Goal: Check status: Check status

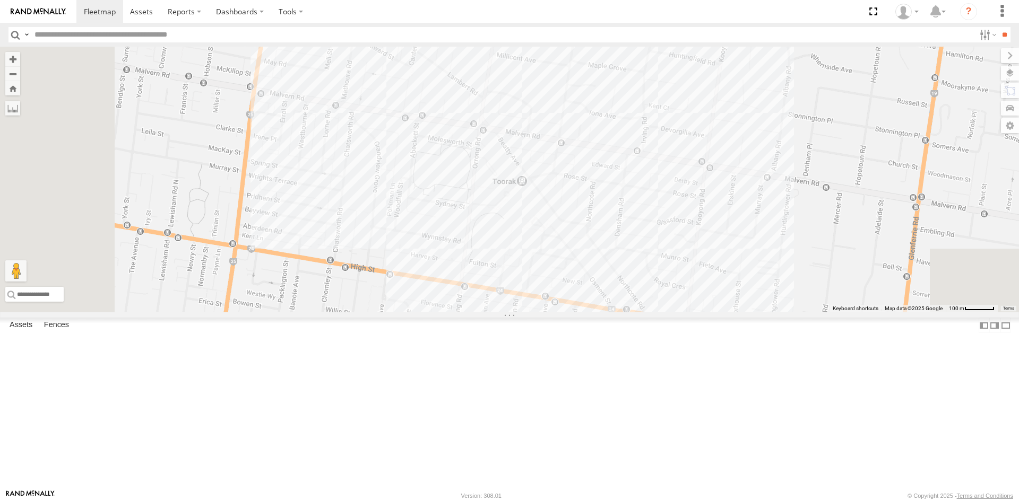
drag, startPoint x: 756, startPoint y: 342, endPoint x: 805, endPoint y: 45, distance: 300.7
click at [805, 45] on body at bounding box center [509, 250] width 1019 height 501
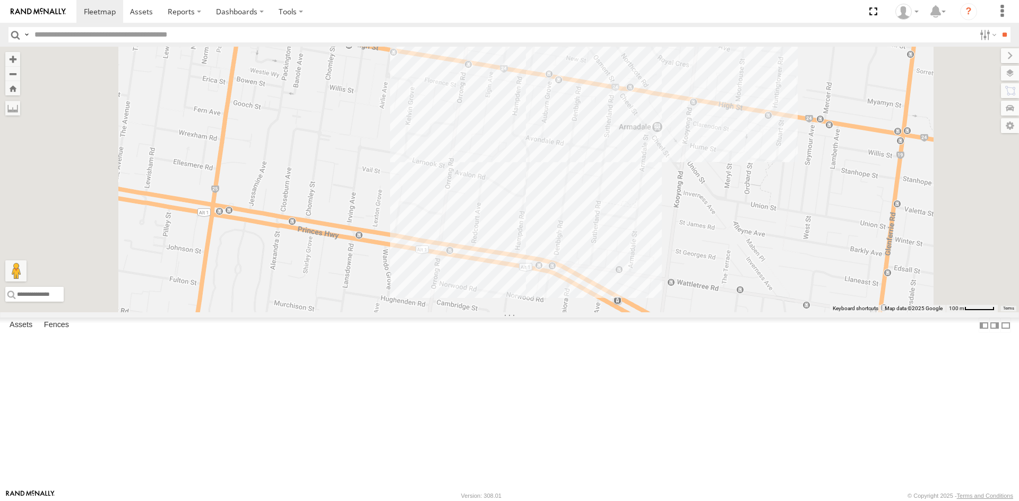
drag, startPoint x: 647, startPoint y: 339, endPoint x: 651, endPoint y: 108, distance: 230.3
click at [651, 108] on div "Car 2" at bounding box center [509, 180] width 1019 height 266
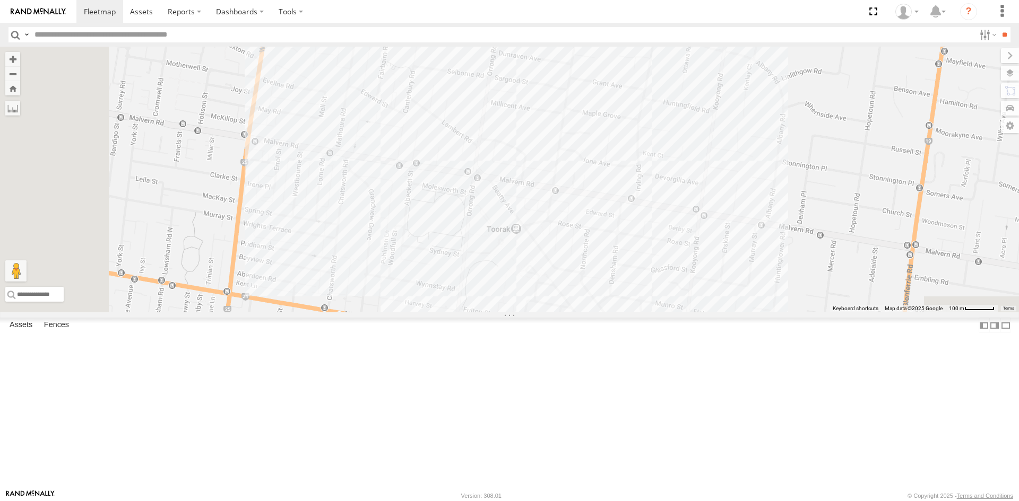
drag, startPoint x: 657, startPoint y: 123, endPoint x: 648, endPoint y: 397, distance: 274.5
click at [648, 313] on div "Car 2" at bounding box center [509, 180] width 1019 height 266
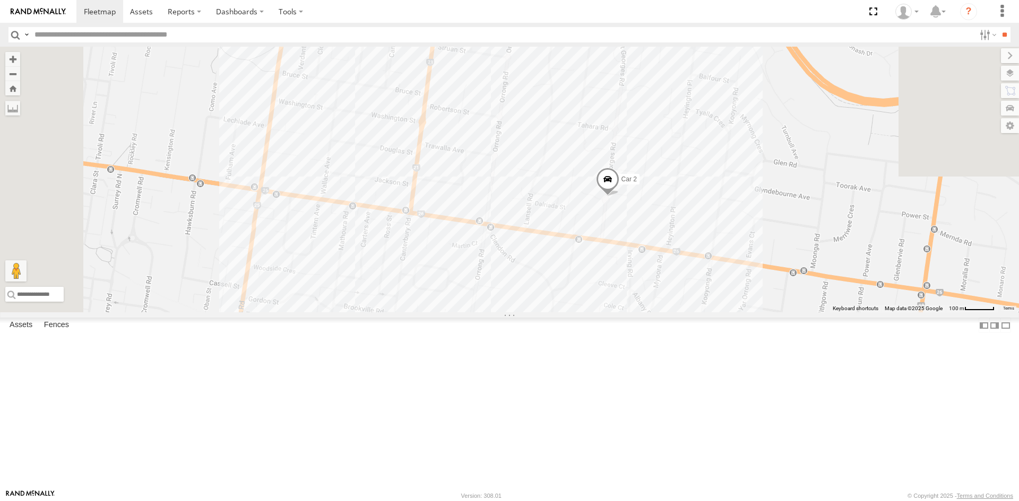
drag, startPoint x: 657, startPoint y: 137, endPoint x: 633, endPoint y: 405, distance: 268.5
click at [633, 313] on div "Car 2" at bounding box center [509, 180] width 1019 height 266
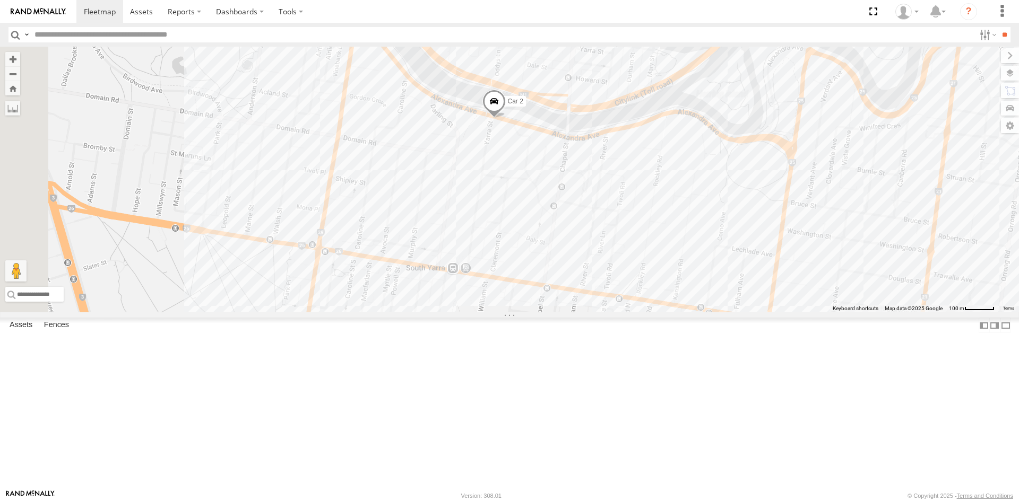
drag, startPoint x: 654, startPoint y: 128, endPoint x: 638, endPoint y: 230, distance: 103.1
click at [638, 230] on div "Car 2" at bounding box center [509, 180] width 1019 height 266
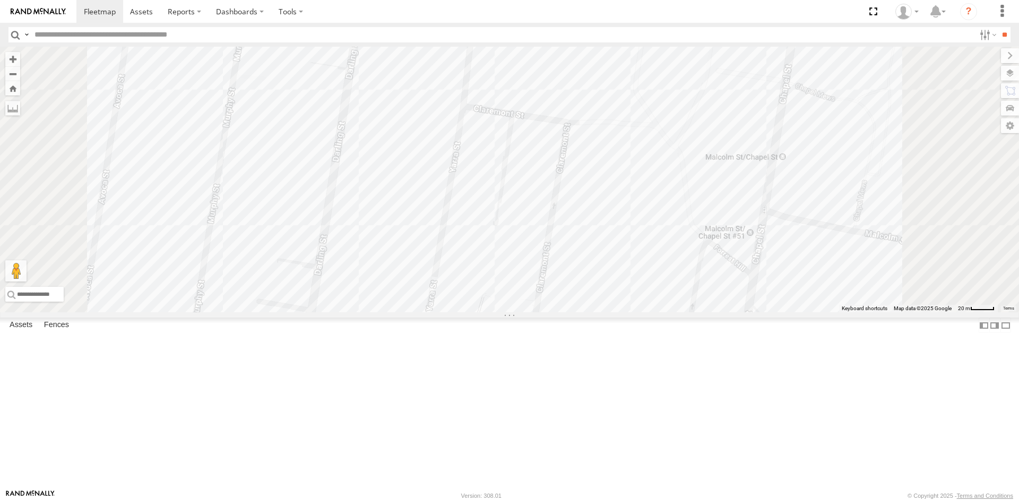
drag, startPoint x: 633, startPoint y: 312, endPoint x: 632, endPoint y: 426, distance: 113.6
click at [632, 313] on div "Car 2" at bounding box center [509, 180] width 1019 height 266
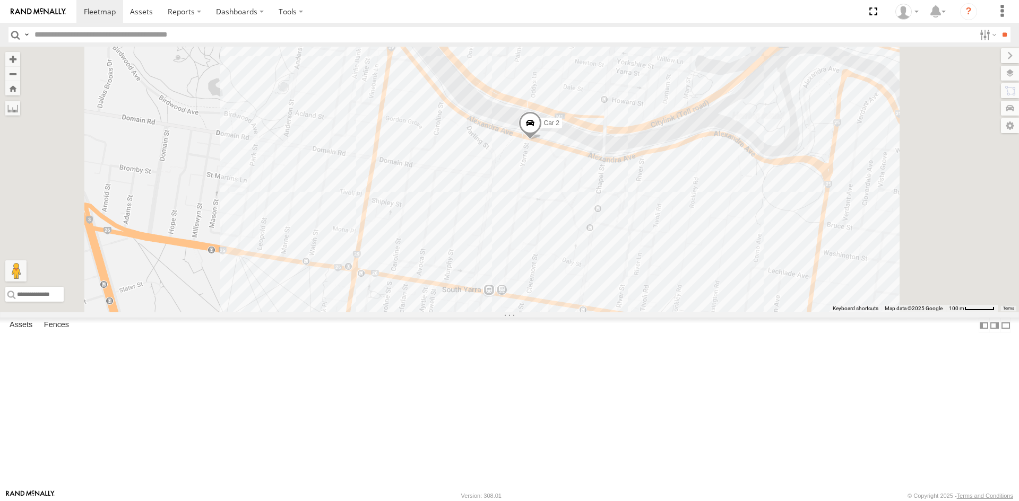
drag, startPoint x: 682, startPoint y: 261, endPoint x: 684, endPoint y: 336, distance: 75.4
click at [684, 313] on div "Car 2" at bounding box center [509, 180] width 1019 height 266
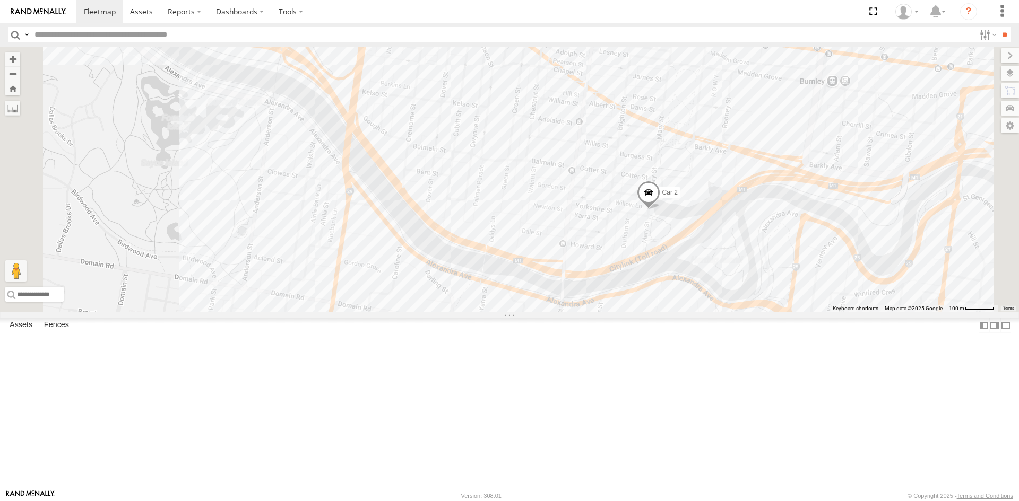
drag, startPoint x: 659, startPoint y: 178, endPoint x: 631, endPoint y: 315, distance: 139.8
click at [618, 313] on div "Car 2" at bounding box center [509, 180] width 1019 height 266
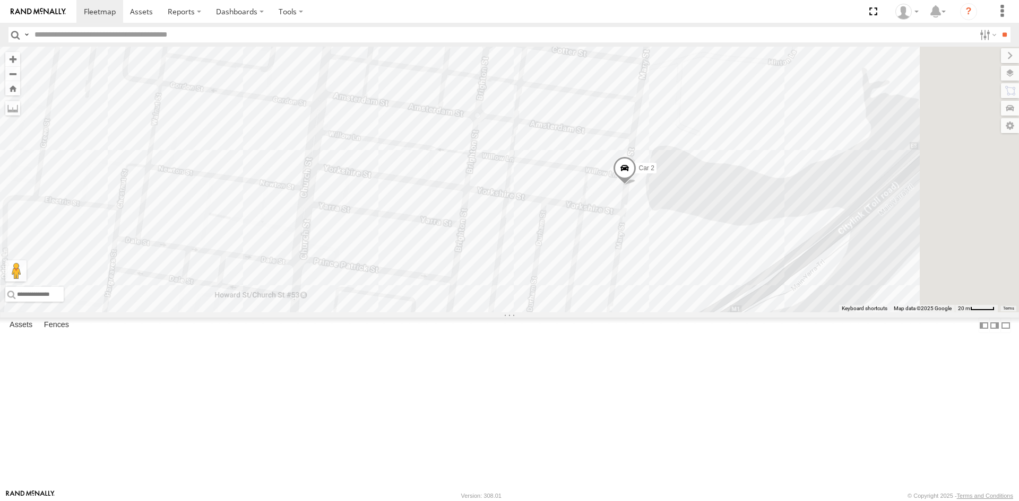
drag, startPoint x: 769, startPoint y: 286, endPoint x: 609, endPoint y: 229, distance: 170.2
click at [609, 229] on div "Car 2" at bounding box center [509, 180] width 1019 height 266
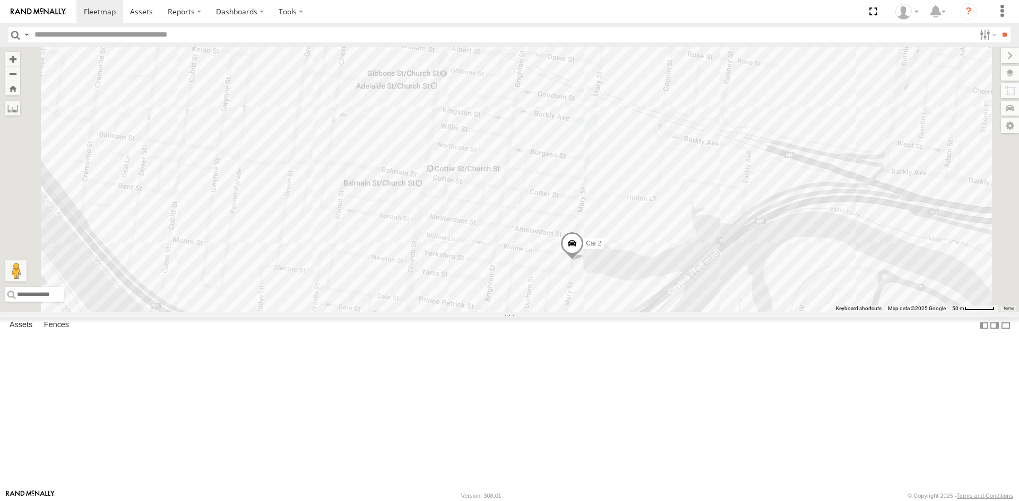
drag, startPoint x: 787, startPoint y: 182, endPoint x: 763, endPoint y: 290, distance: 110.8
click at [763, 290] on div "Car 2" at bounding box center [509, 180] width 1019 height 266
